Goal: Task Accomplishment & Management: Use online tool/utility

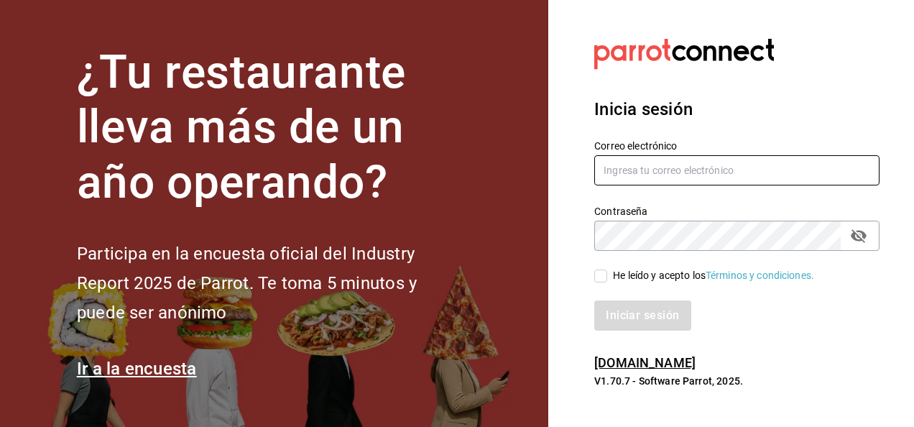
type input "[PERSON_NAME][EMAIL_ADDRESS][PERSON_NAME][DOMAIN_NAME]"
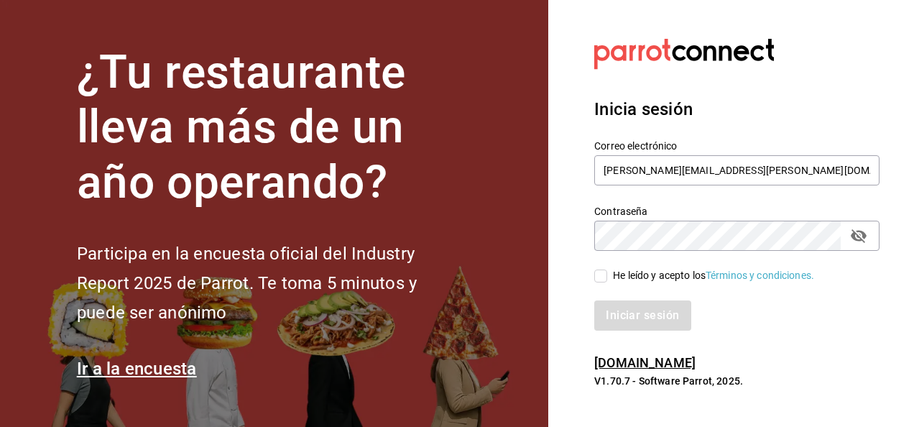
click at [598, 272] on input "He leído y acepto los Términos y condiciones." at bounding box center [600, 275] width 13 height 13
checkbox input "true"
click at [644, 313] on button "Iniciar sesión" at bounding box center [643, 315] width 98 height 30
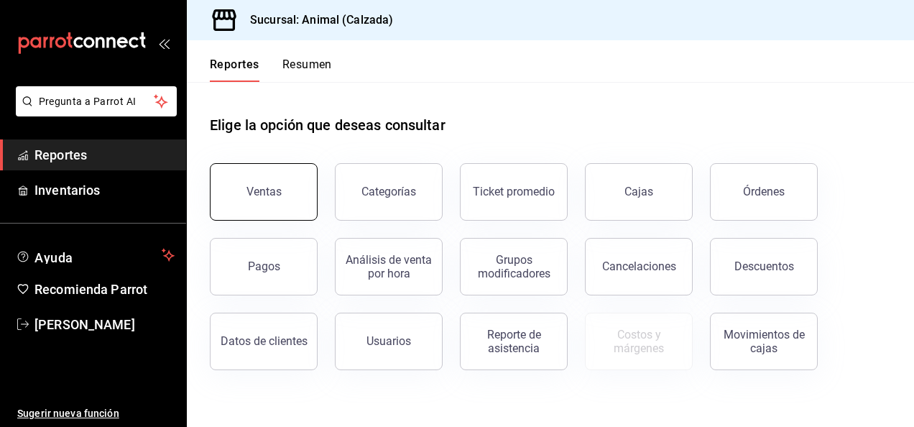
click at [286, 198] on button "Ventas" at bounding box center [264, 191] width 108 height 57
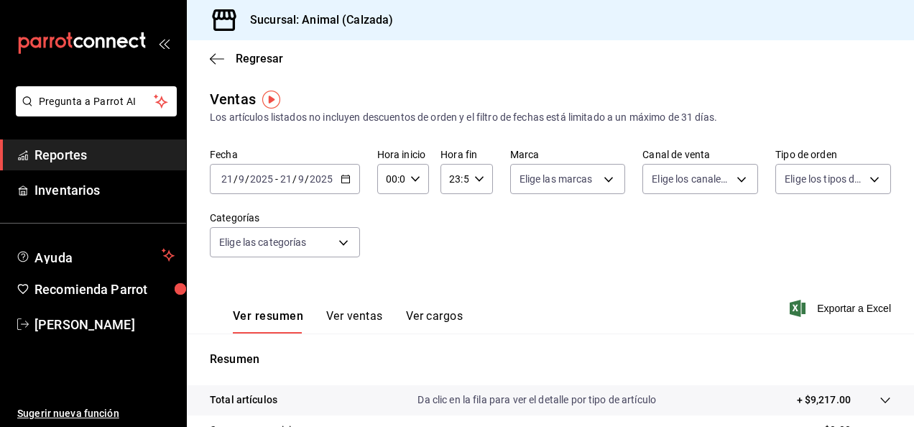
click at [347, 180] on icon "button" at bounding box center [346, 179] width 10 height 10
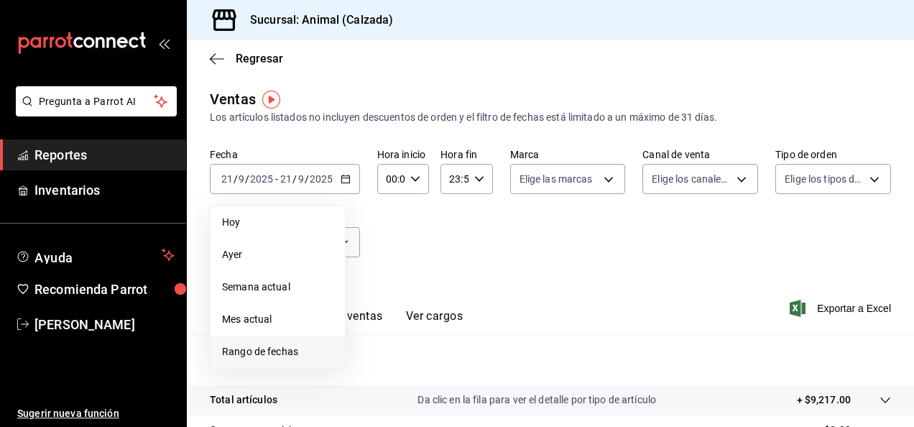
click at [295, 351] on span "Rango de fechas" at bounding box center [277, 351] width 111 height 15
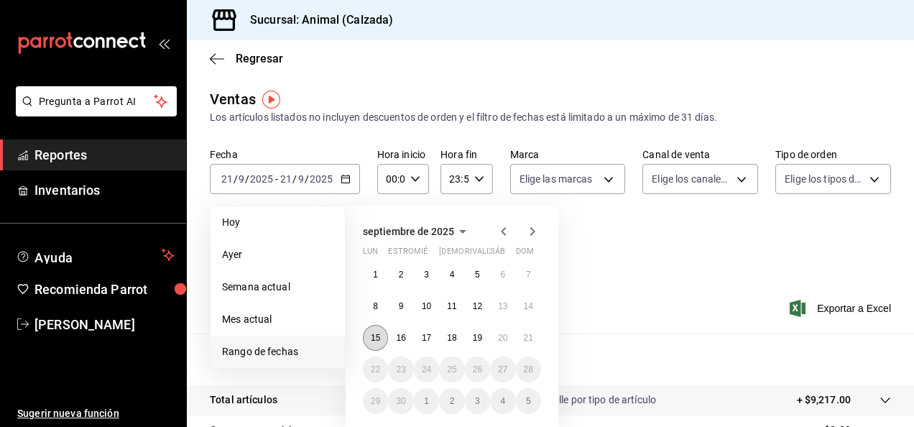
click at [377, 341] on abbr "15" at bounding box center [375, 338] width 9 height 10
click at [481, 339] on abbr "19" at bounding box center [477, 338] width 9 height 10
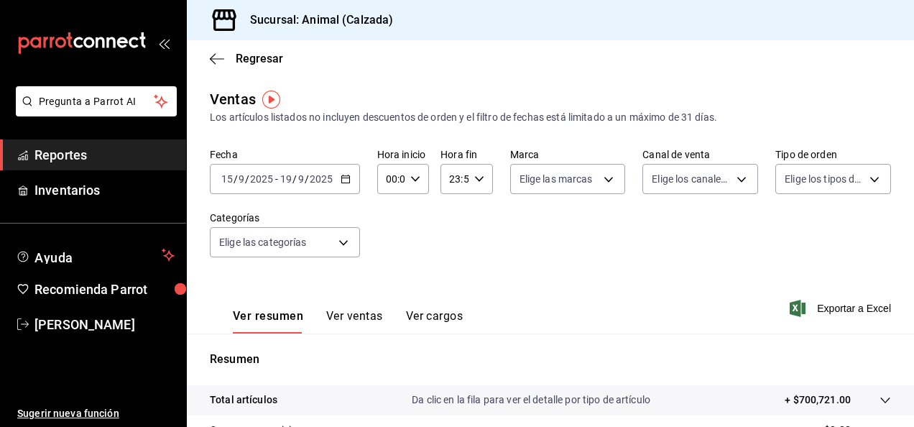
click at [413, 179] on icon "button" at bounding box center [415, 179] width 10 height 10
click at [387, 299] on span "05" at bounding box center [388, 295] width 3 height 11
type input "05:00"
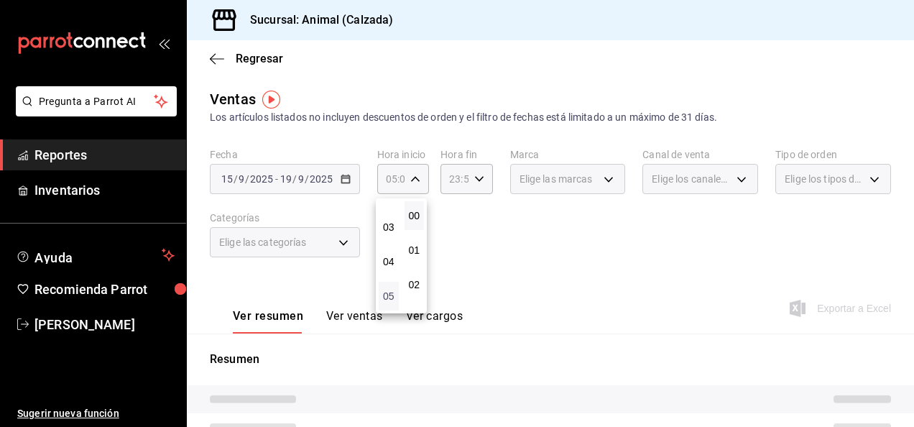
click at [387, 299] on span "05" at bounding box center [388, 295] width 3 height 11
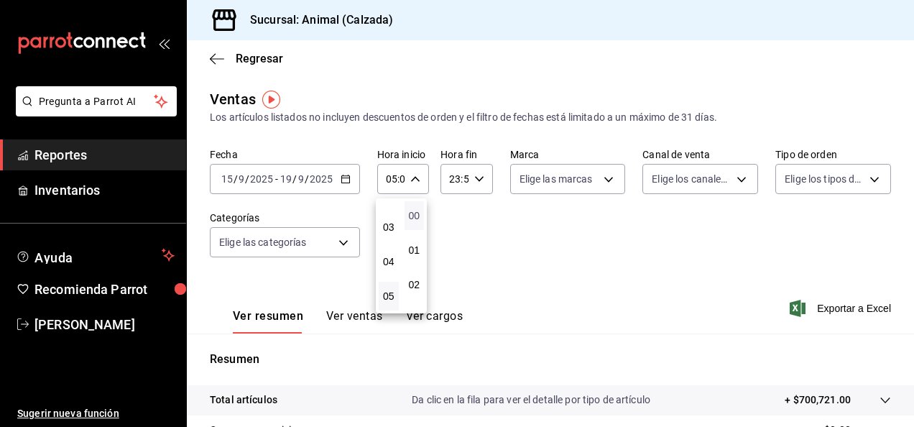
click at [413, 216] on span "00" at bounding box center [414, 215] width 3 height 11
click at [480, 183] on div at bounding box center [457, 213] width 914 height 427
click at [480, 183] on icon "button" at bounding box center [479, 179] width 10 height 10
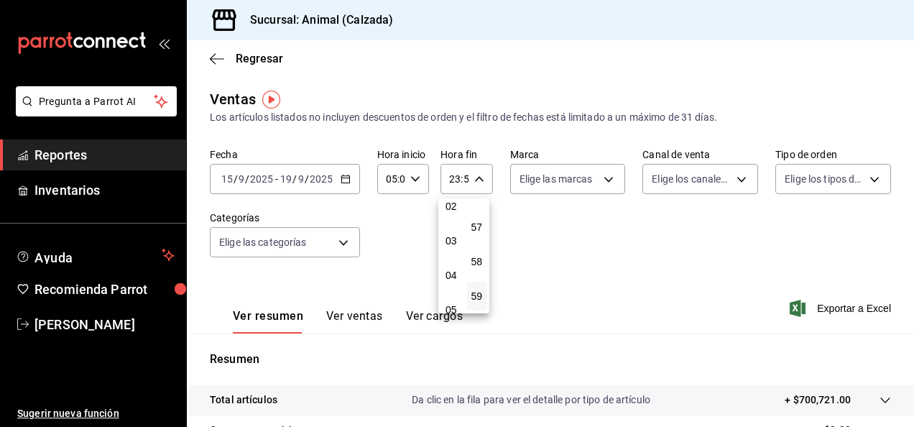
scroll to position [92, 0]
click at [450, 300] on span "05" at bounding box center [451, 295] width 3 height 11
click at [479, 213] on span "00" at bounding box center [477, 215] width 3 height 11
type input "05:00"
click at [603, 174] on div at bounding box center [457, 213] width 914 height 427
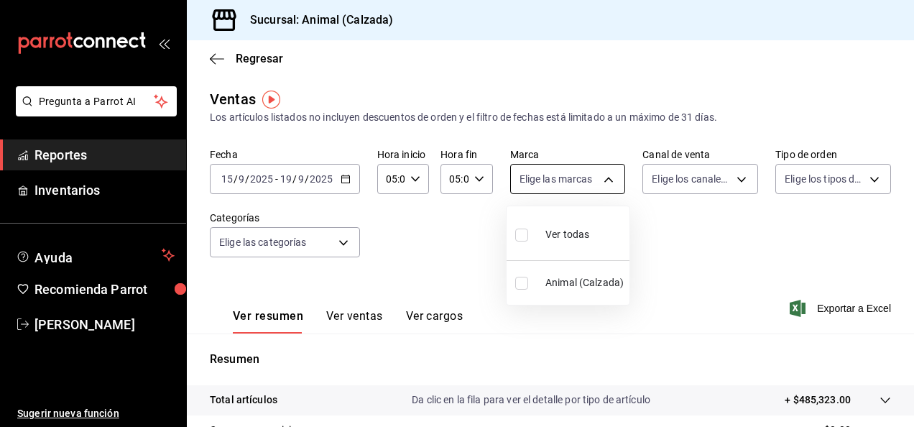
click at [603, 177] on body "Pregunta a Parrot AI Reportes Inventarios Ayuda Recomienda Parrot [PERSON_NAME]…" at bounding box center [457, 213] width 914 height 427
click at [539, 236] on div "Ver todas" at bounding box center [552, 233] width 74 height 31
type input "e26472f3-9262-489d-bcba-4c6b034529c7"
checkbox input "true"
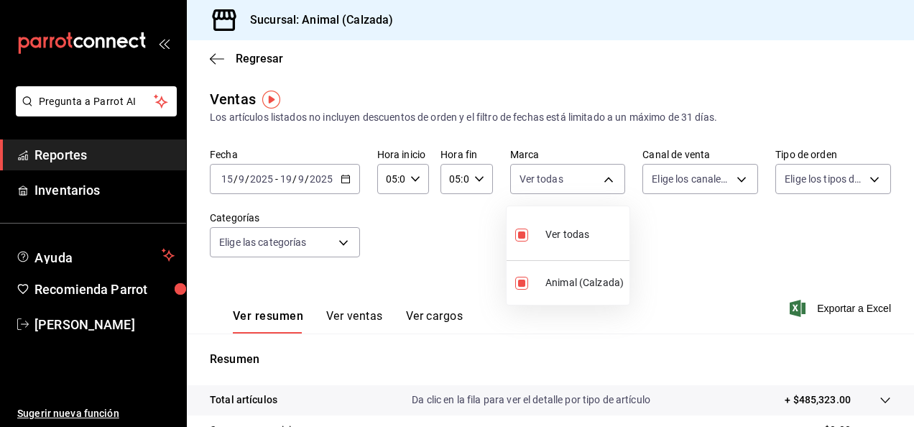
click at [730, 185] on div at bounding box center [457, 213] width 914 height 427
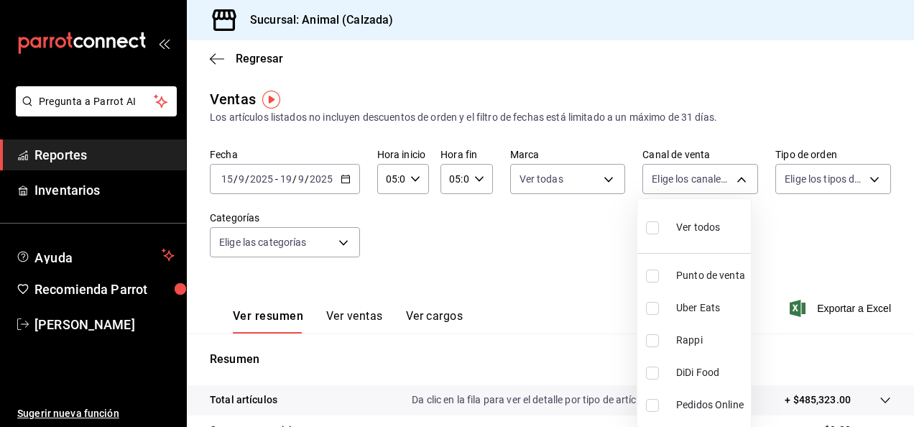
click at [730, 185] on body "Pregunta a Parrot AI Reportes Inventarios Ayuda Recomienda Parrot [PERSON_NAME]…" at bounding box center [457, 213] width 914 height 427
click at [700, 233] on span "Ver todos" at bounding box center [698, 227] width 44 height 15
type input "PARROT,UBER_EATS,RAPPI,DIDI_FOOD,ONLINE"
checkbox input "true"
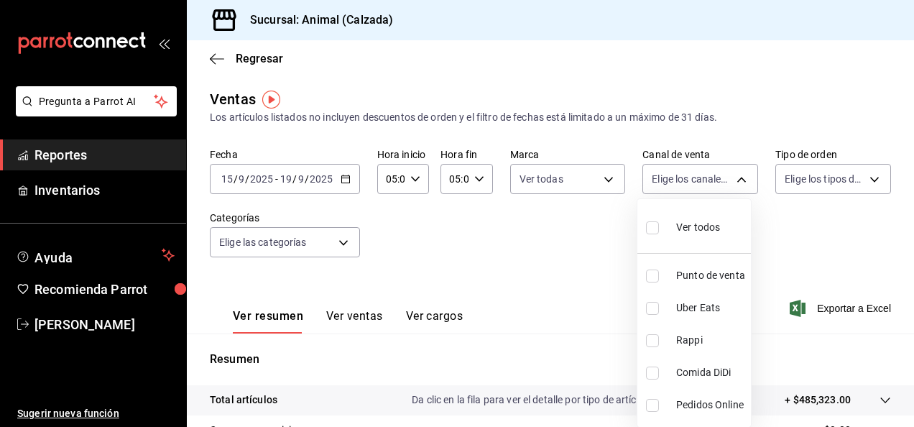
checkbox input "true"
click at [852, 177] on div at bounding box center [457, 213] width 914 height 427
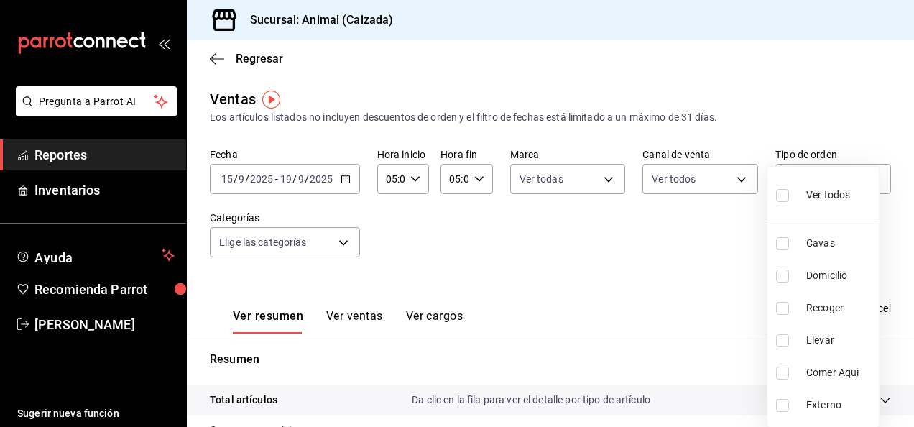
click at [852, 177] on body "Pregunta a Parrot AI Reportes Inventarios Ayuda Recomienda Parrot [PERSON_NAME]…" at bounding box center [457, 213] width 914 height 427
click at [819, 195] on span "Ver todos" at bounding box center [828, 195] width 44 height 15
type input "588630d3-b511-4bba-a729-32472510037f,54b7ae00-ca47-4ec1-b7ff-55842c0a2b62,92293…"
checkbox input "true"
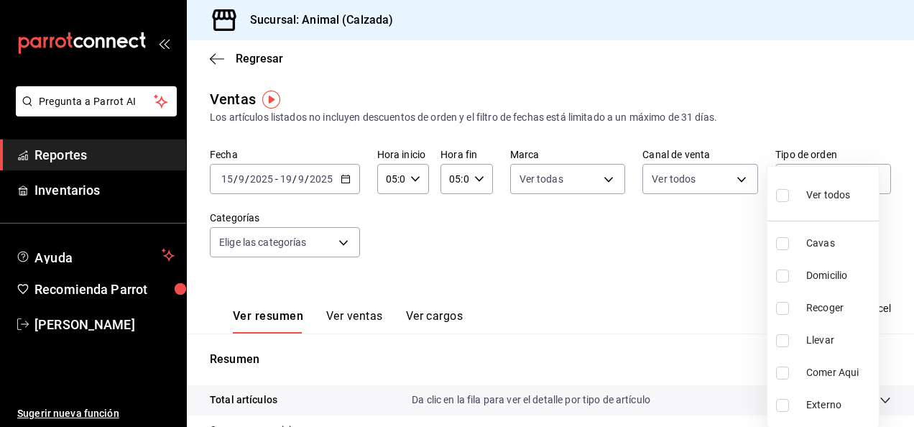
checkbox input "true"
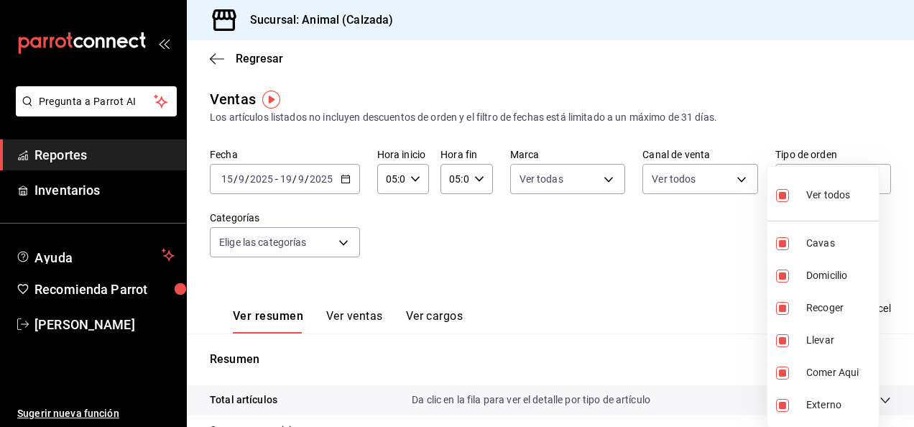
click at [345, 237] on div at bounding box center [457, 213] width 914 height 427
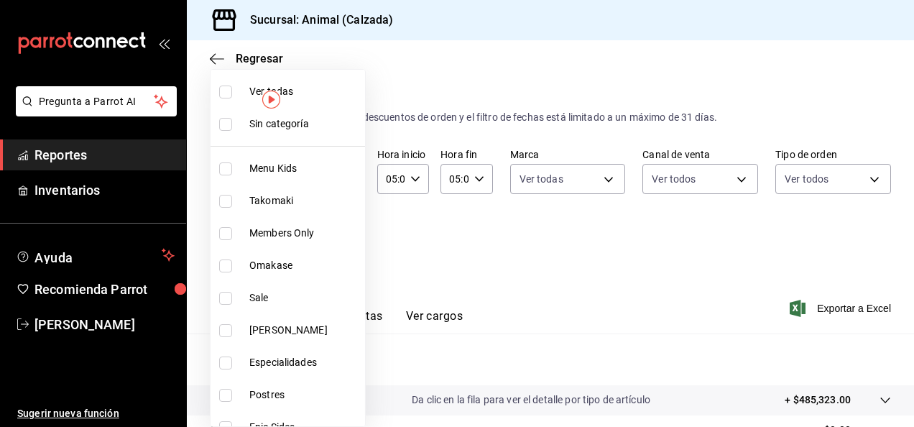
click at [345, 237] on body "Pregunta a Parrot AI Reportes Inventarios Ayuda Recomienda Parrot [PERSON_NAME]…" at bounding box center [457, 213] width 914 height 427
click at [287, 95] on span "Ver todas" at bounding box center [304, 91] width 110 height 15
type input "577524a9-a437-43f3-84d2-cf2e6968635f,5d35a5f4-3063-4397-a550-a8f4eca83956,9bcdf…"
checkbox input "true"
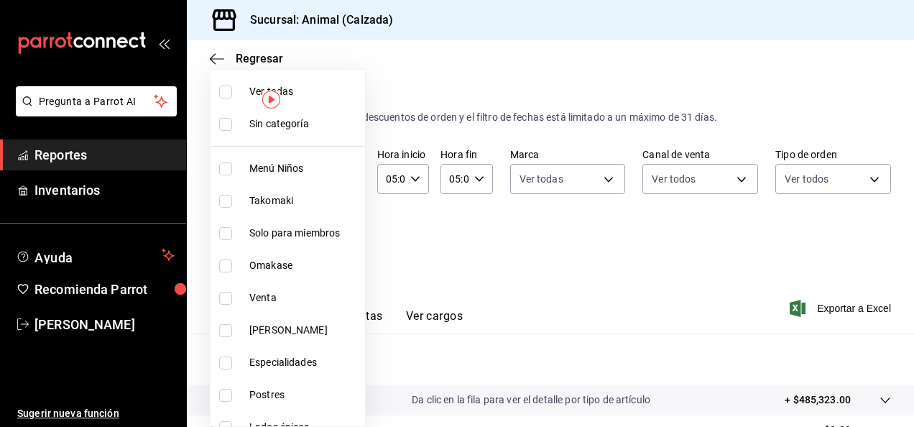
checkbox input "true"
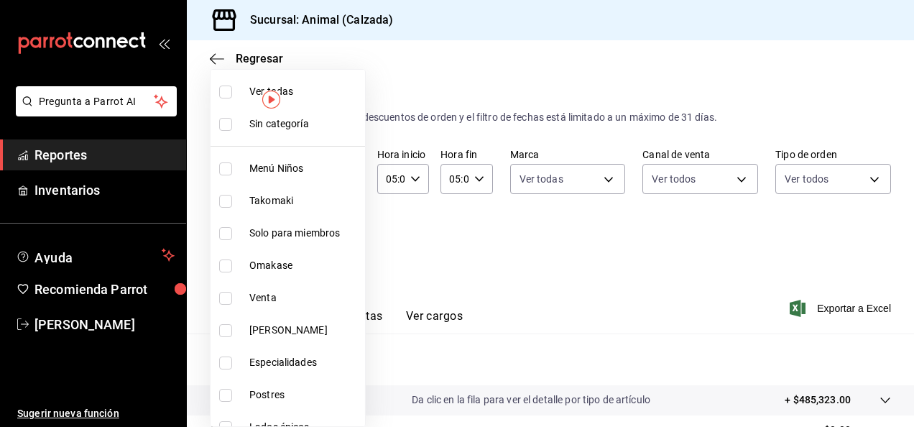
checkbox input "true"
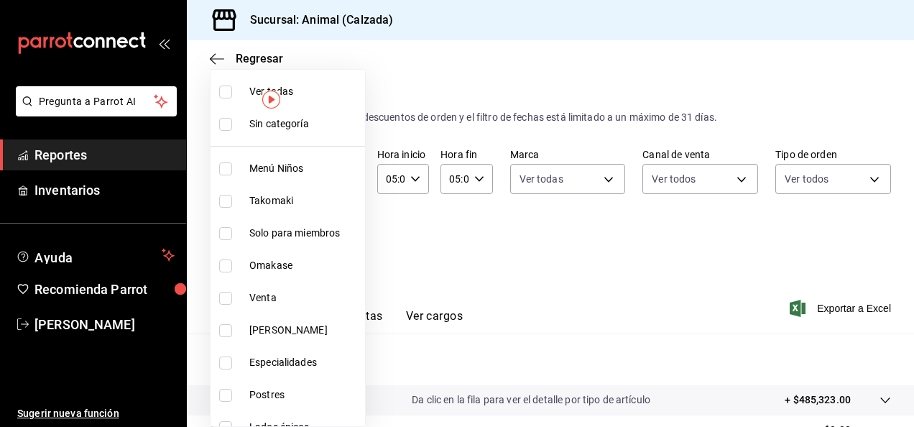
checkbox input "true"
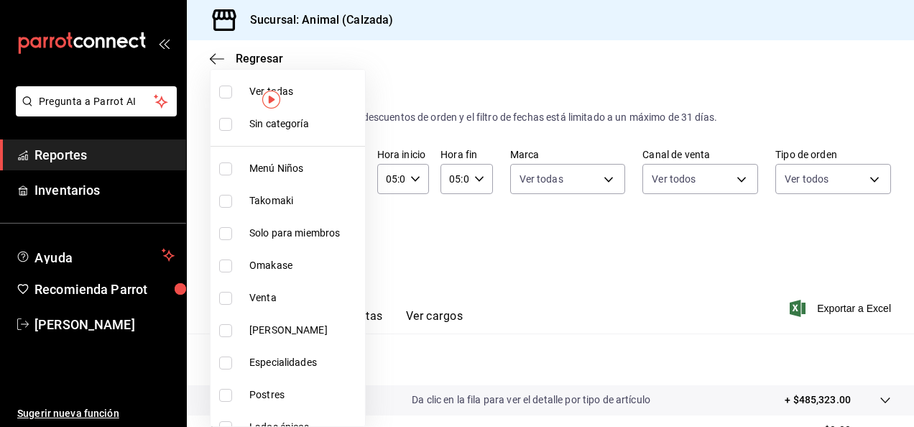
checkbox input "true"
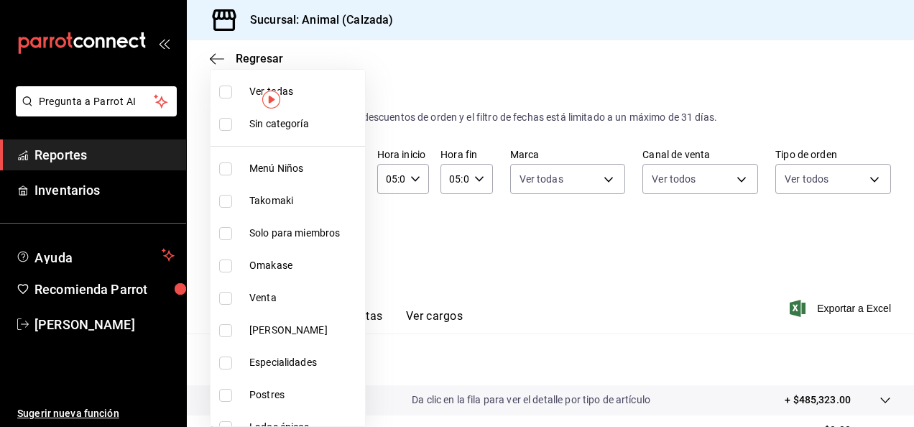
checkbox input "true"
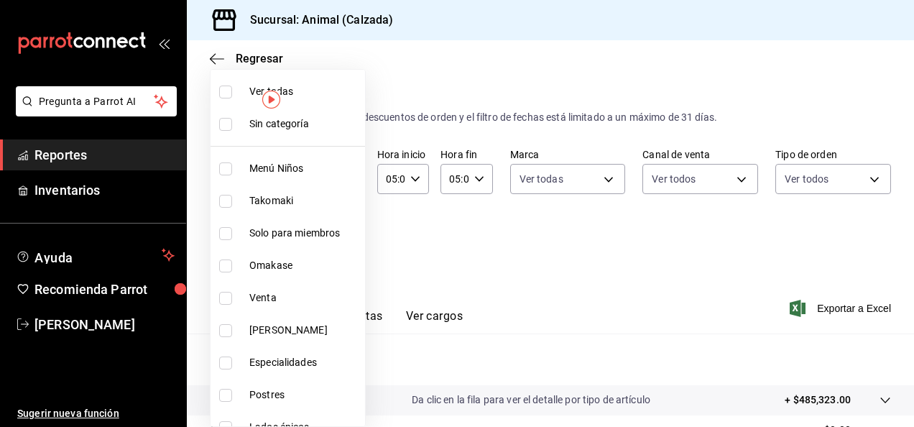
checkbox input "true"
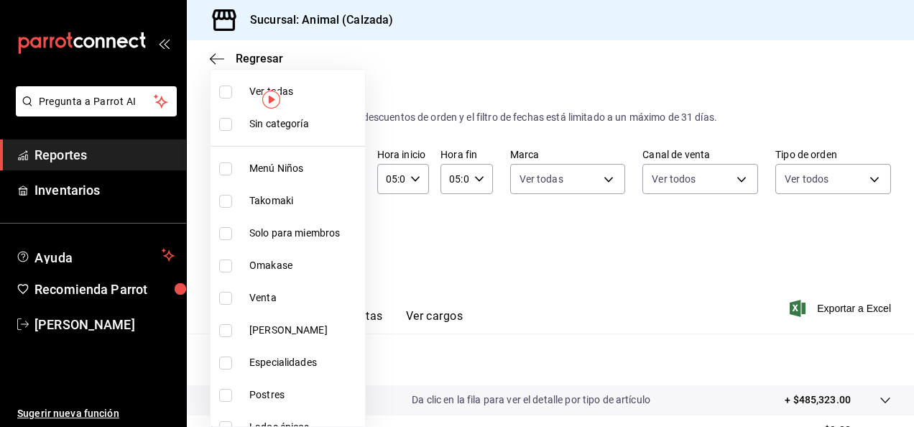
checkbox input "true"
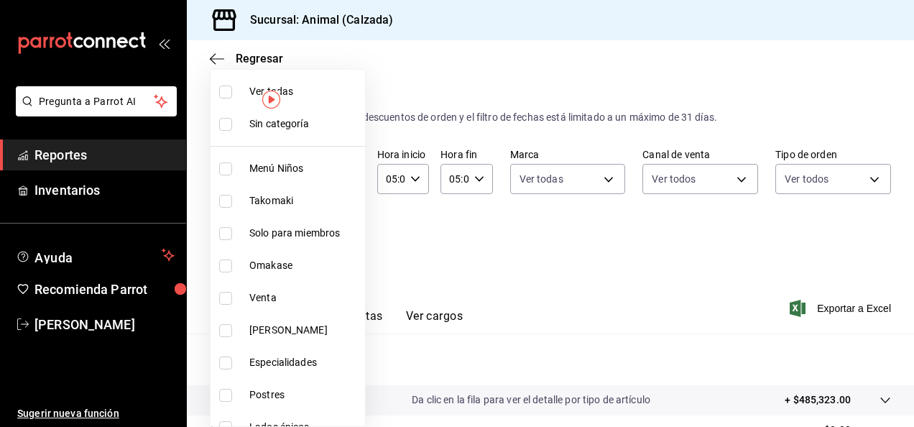
checkbox input "true"
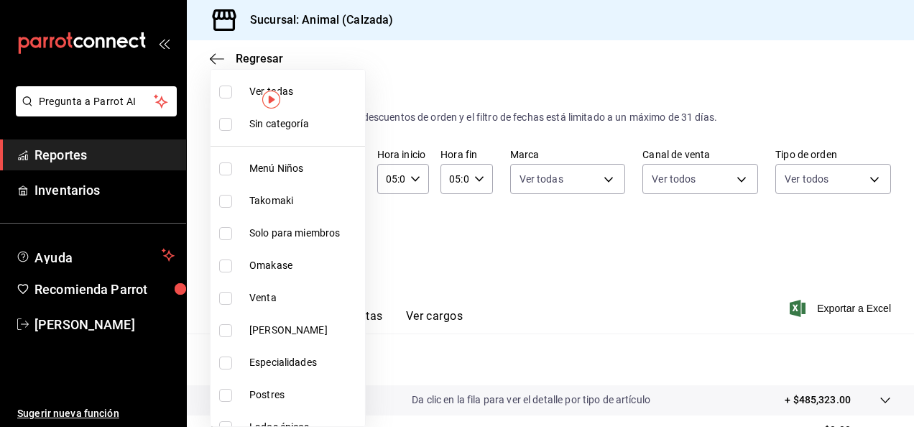
checkbox input "true"
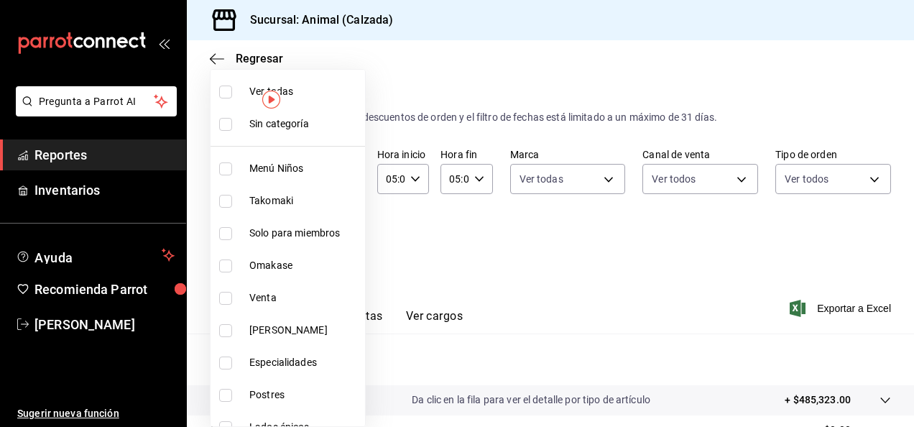
checkbox input "true"
click at [818, 305] on div at bounding box center [457, 213] width 914 height 427
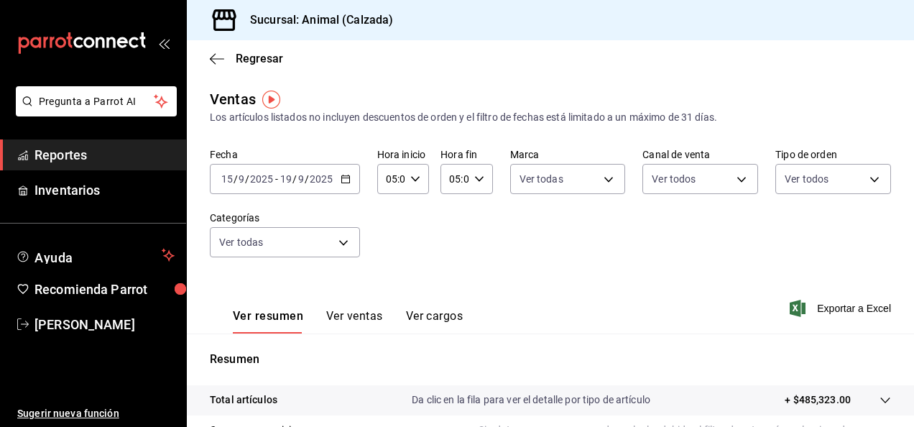
click at [818, 305] on font "Exportar a Excel" at bounding box center [854, 308] width 74 height 11
